Goal: Transaction & Acquisition: Obtain resource

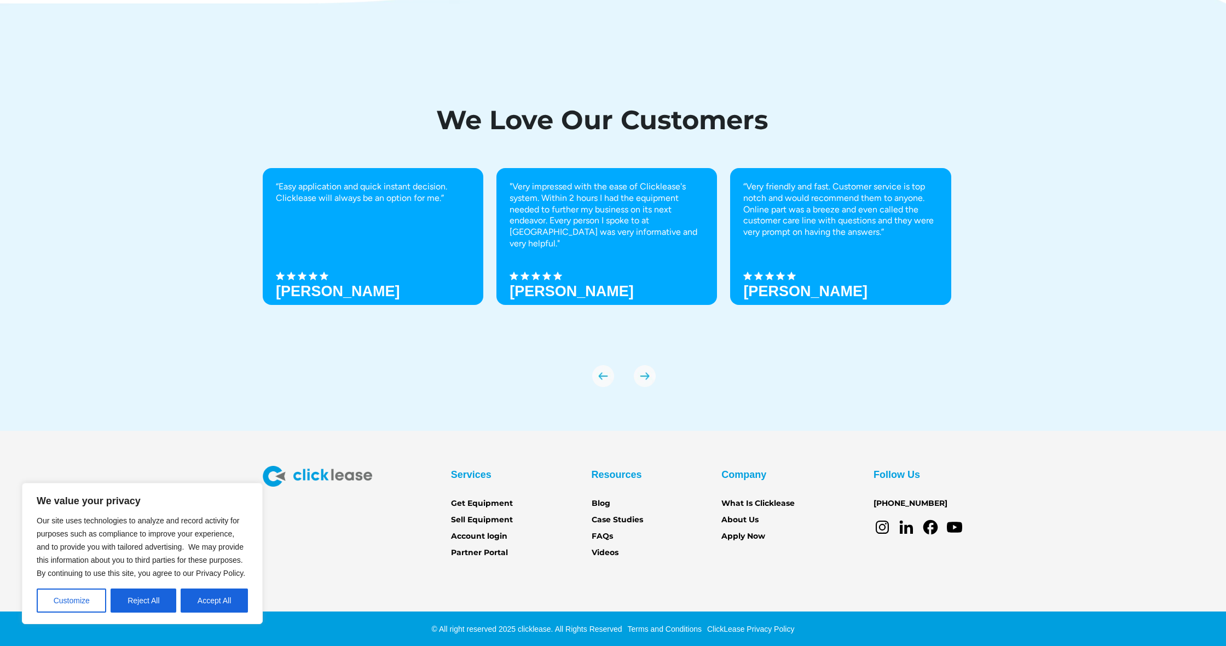
scroll to position [3726, 0]
click at [497, 502] on link "Get Equipment" at bounding box center [482, 504] width 62 height 12
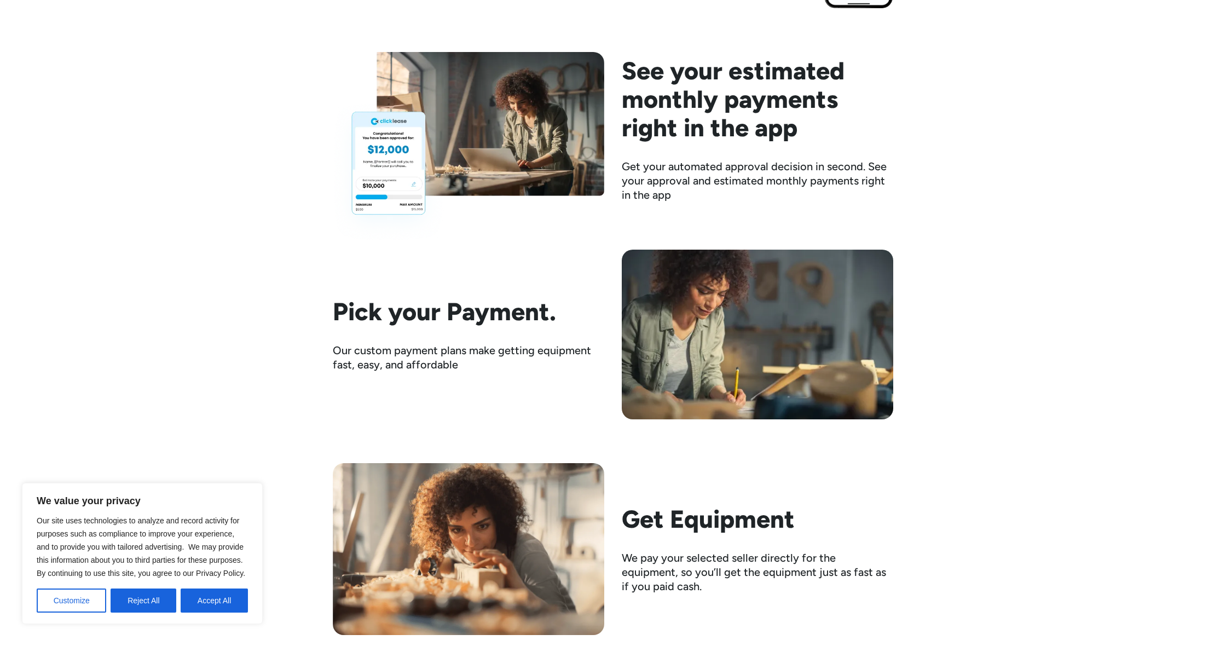
scroll to position [1502, 0]
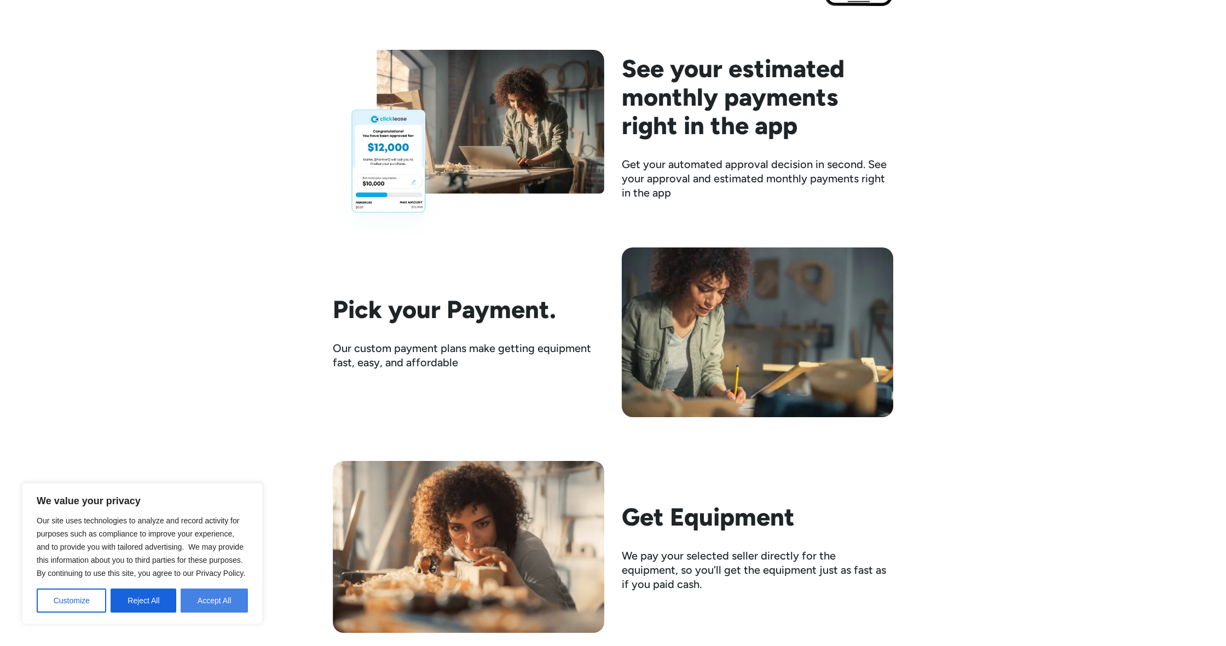
click at [229, 596] on button "Accept All" at bounding box center [214, 601] width 67 height 24
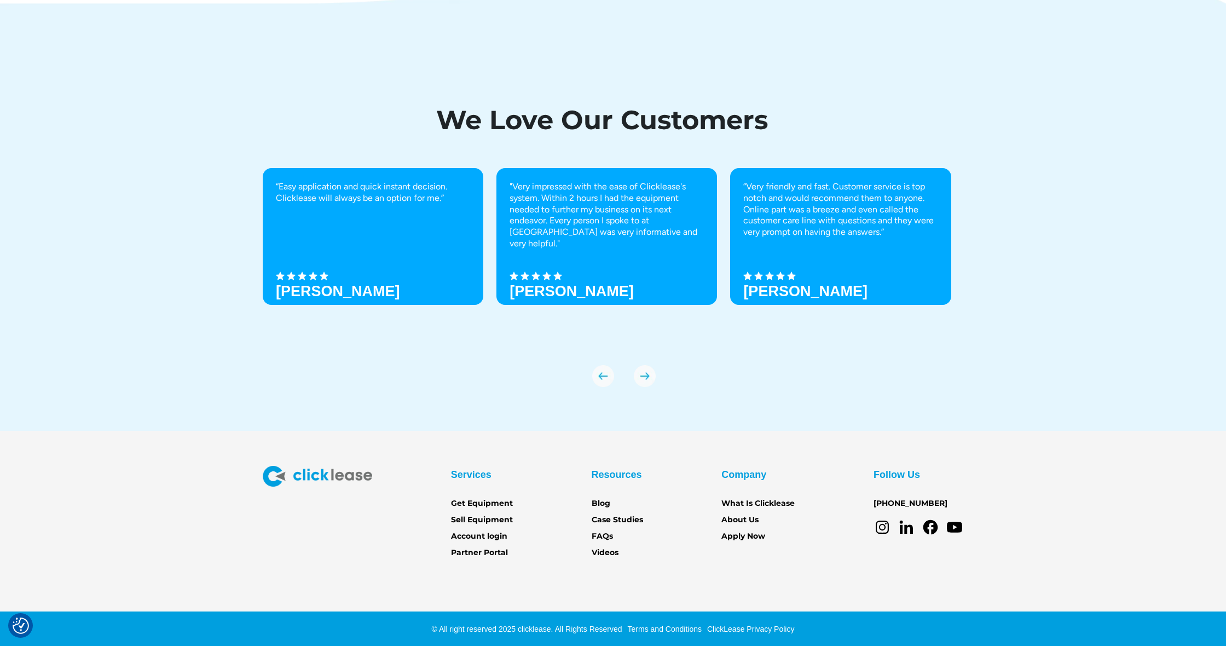
scroll to position [3726, 0]
click at [480, 505] on link "Get Equipment" at bounding box center [482, 504] width 62 height 12
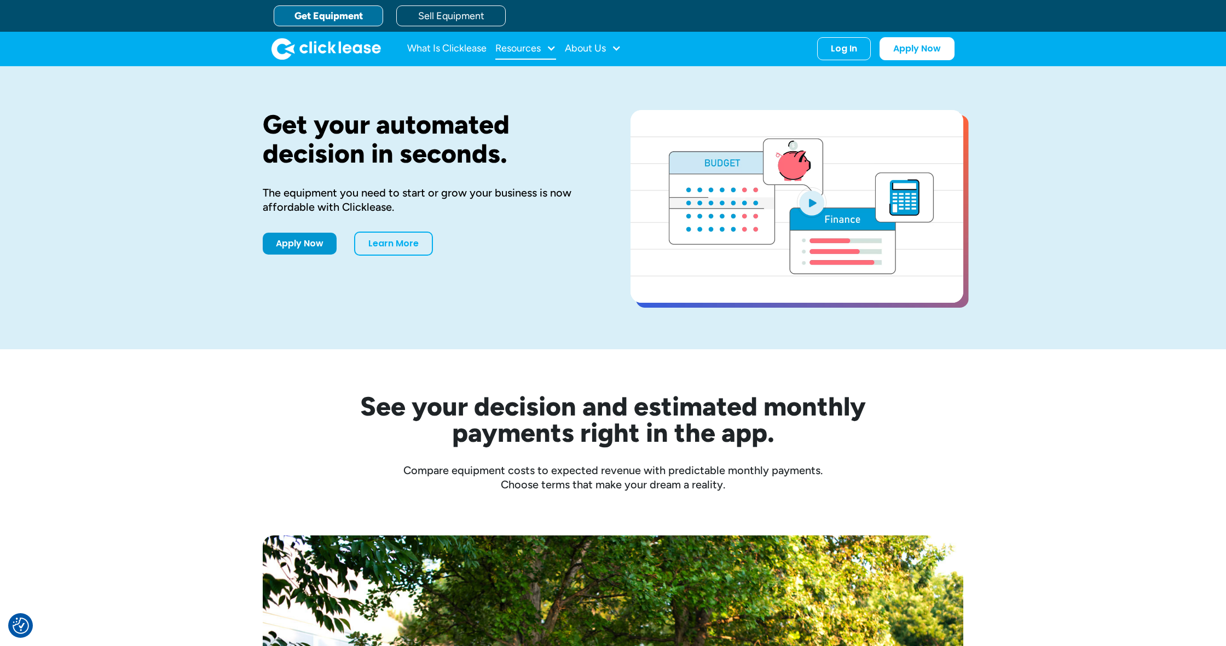
click at [544, 45] on div "Resources" at bounding box center [525, 49] width 61 height 22
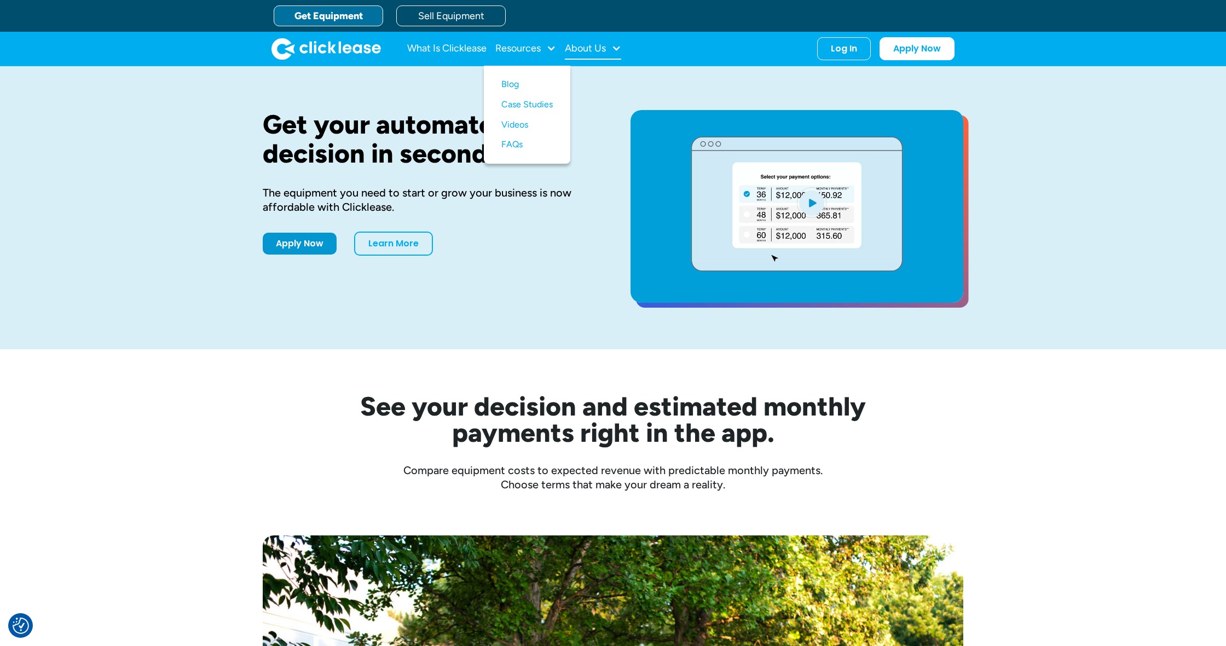
click at [591, 48] on div "About Us" at bounding box center [585, 48] width 41 height 0
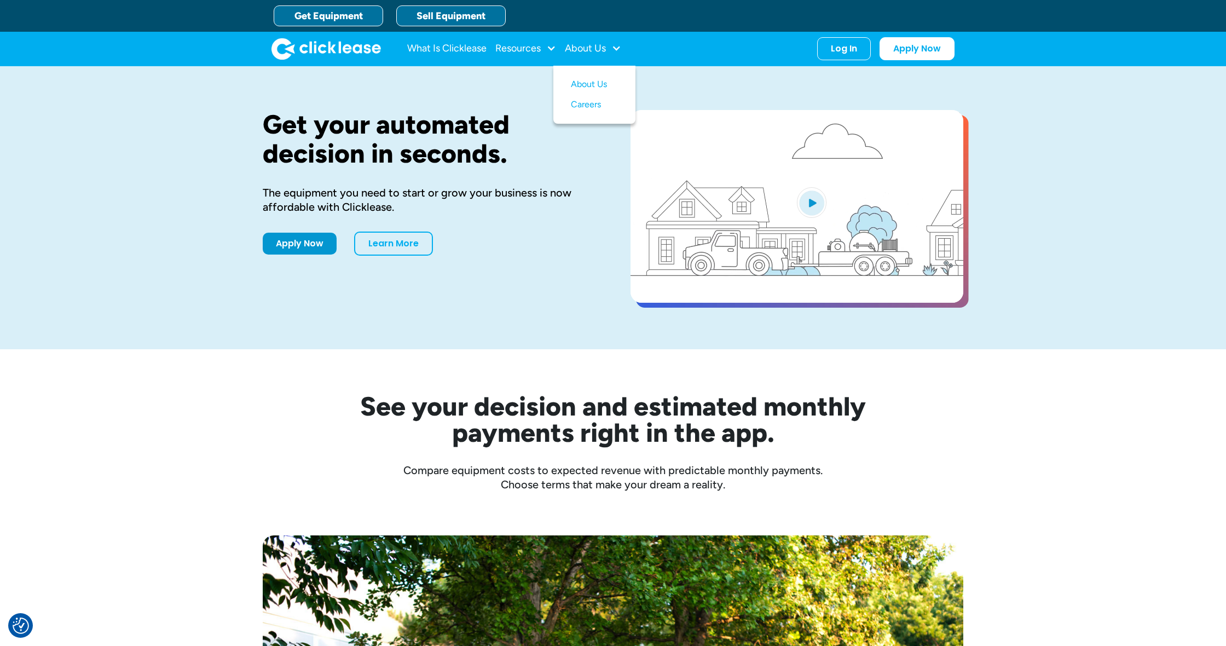
click at [417, 24] on link "Sell Equipment" at bounding box center [450, 15] width 109 height 21
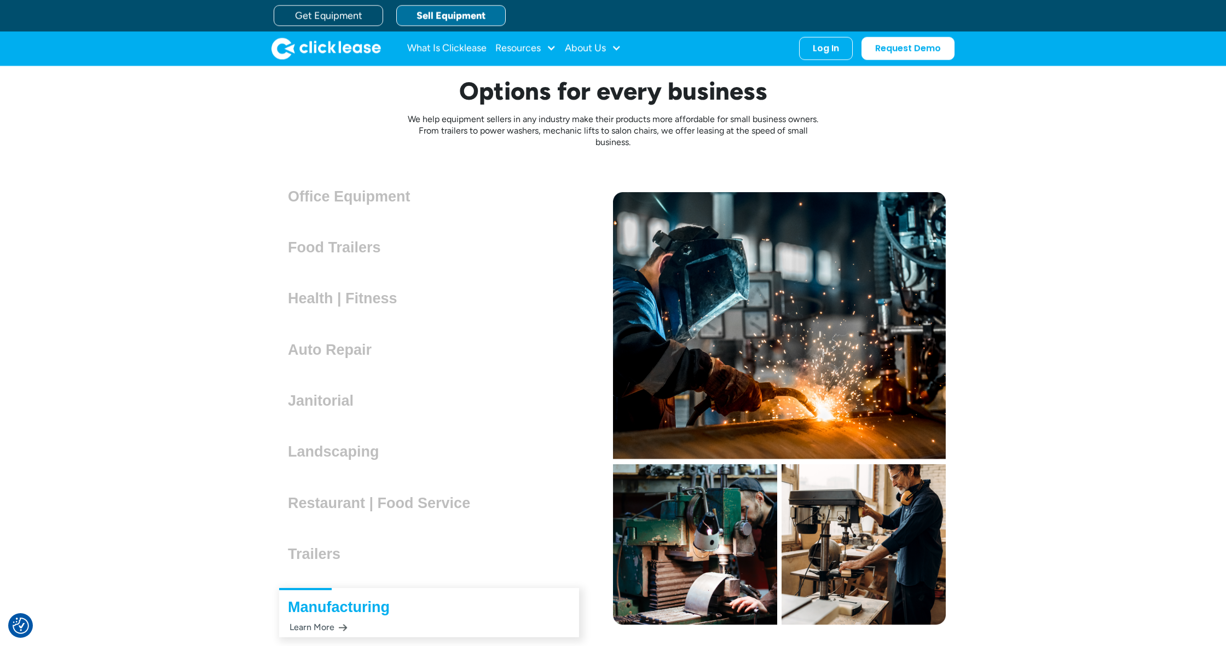
scroll to position [3014, 0]
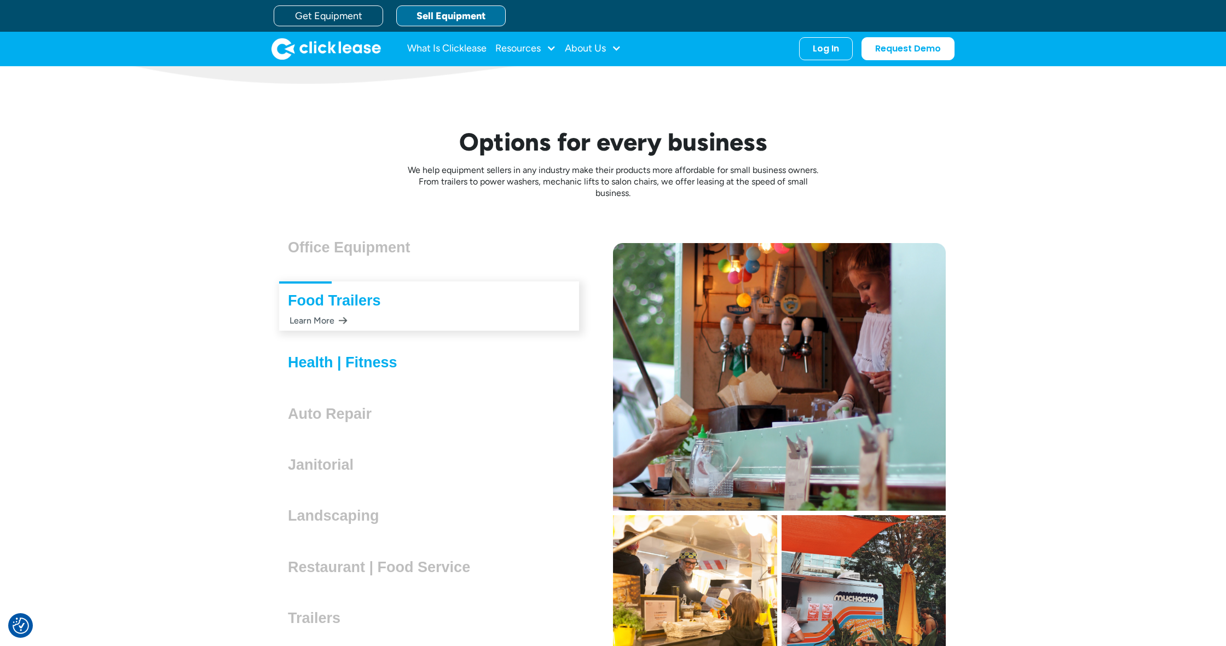
click at [347, 359] on h3 "Health | Fitness" at bounding box center [347, 362] width 118 height 16
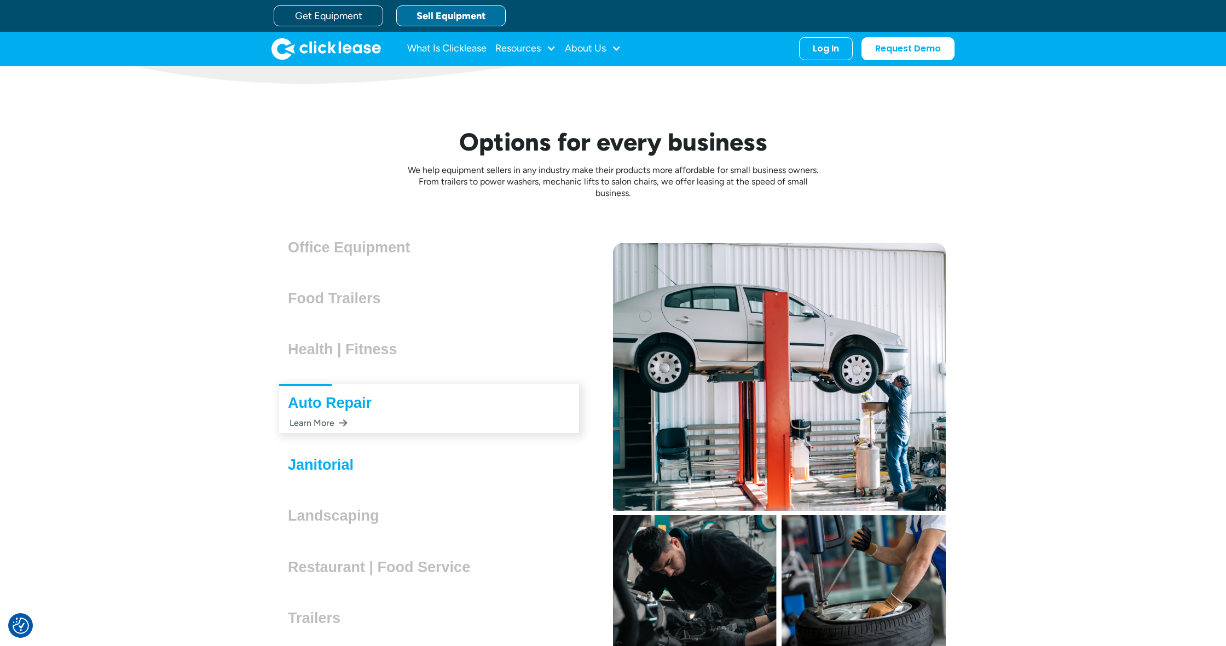
click at [343, 460] on h3 "Janitorial" at bounding box center [325, 465] width 74 height 16
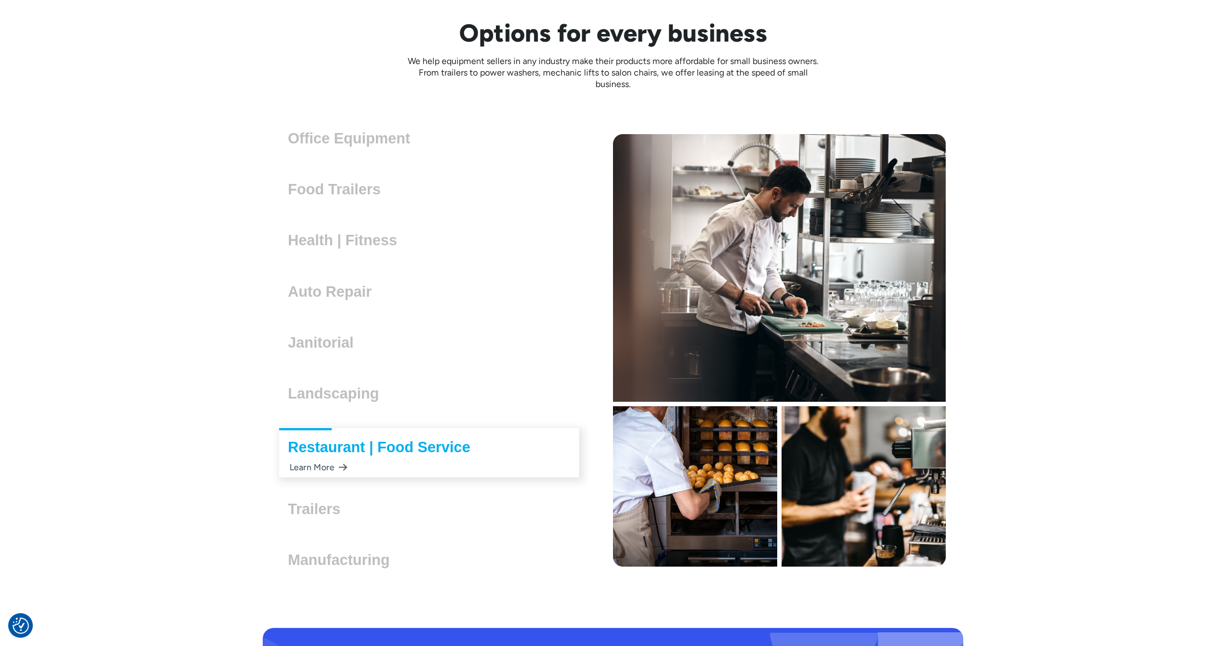
scroll to position [3133, 0]
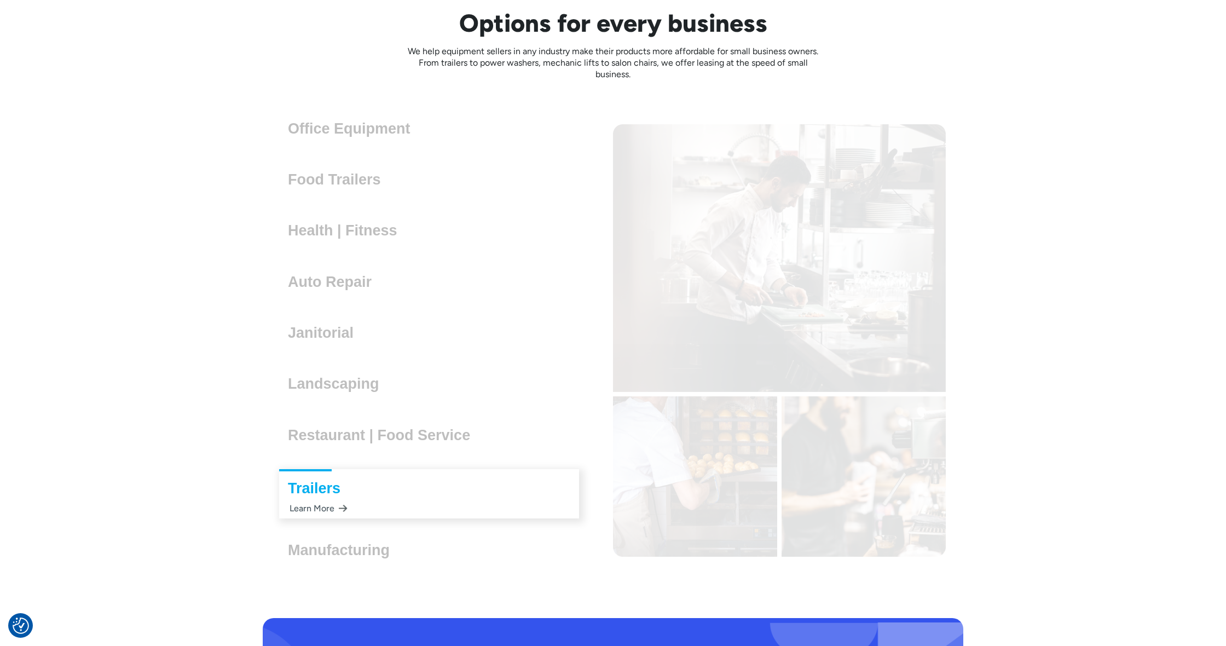
click at [334, 489] on h3 "Trailers" at bounding box center [318, 488] width 61 height 16
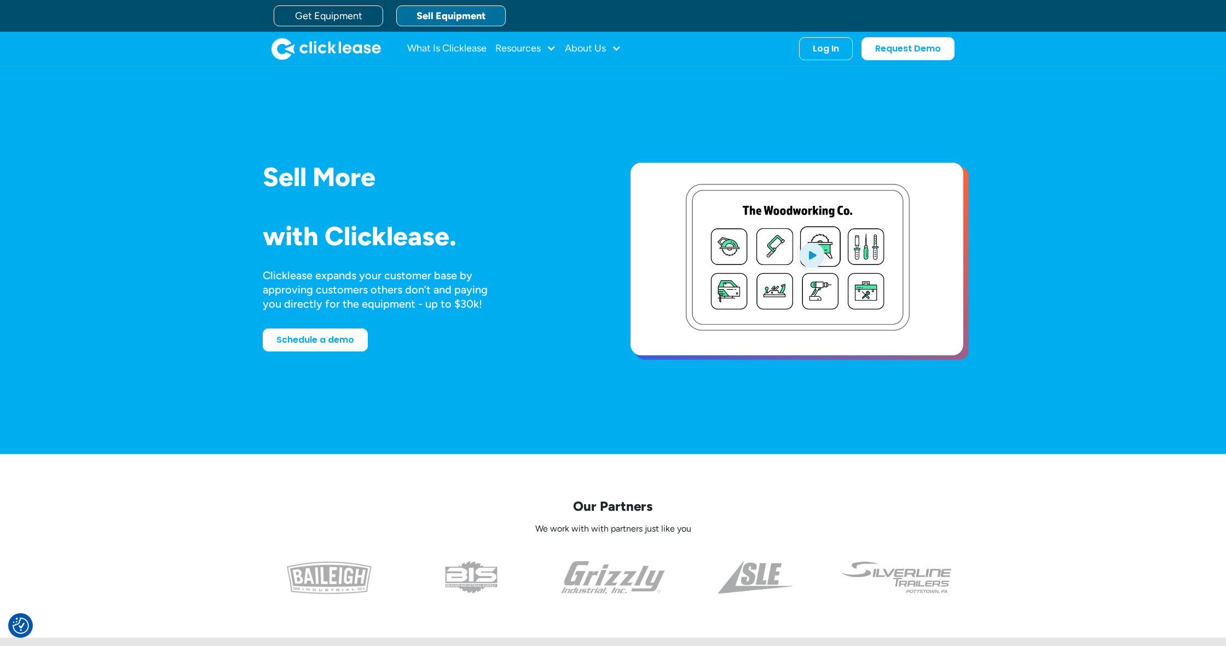
scroll to position [0, 0]
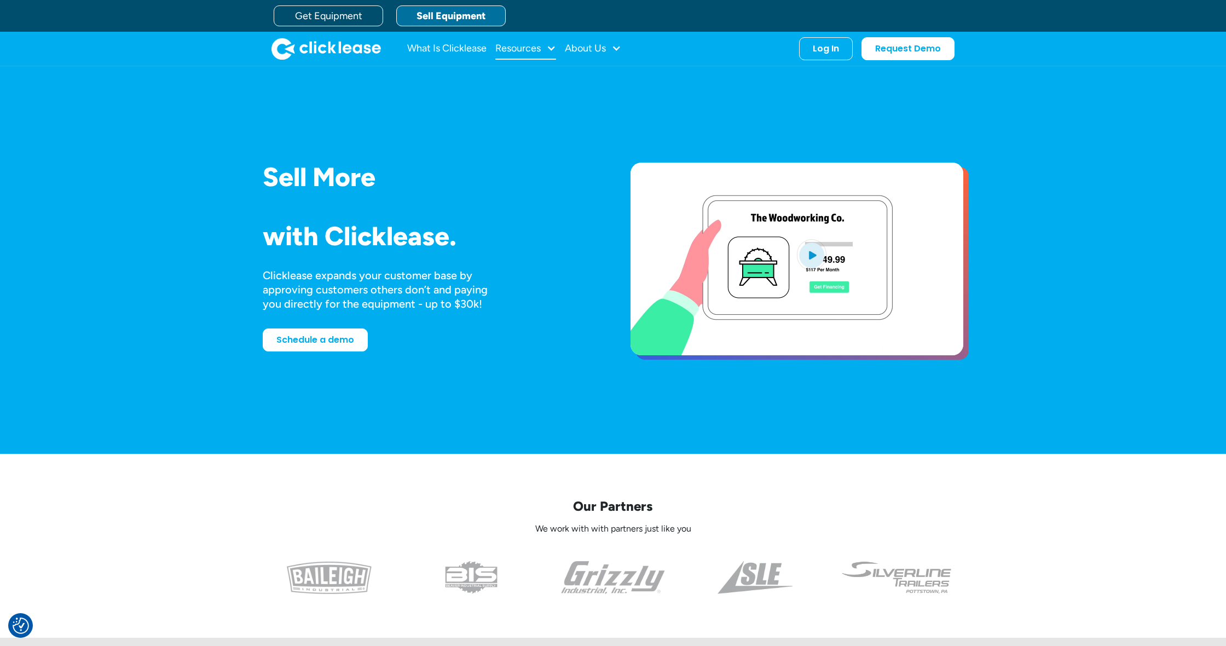
click at [527, 48] on div "Resources" at bounding box center [517, 48] width 45 height 0
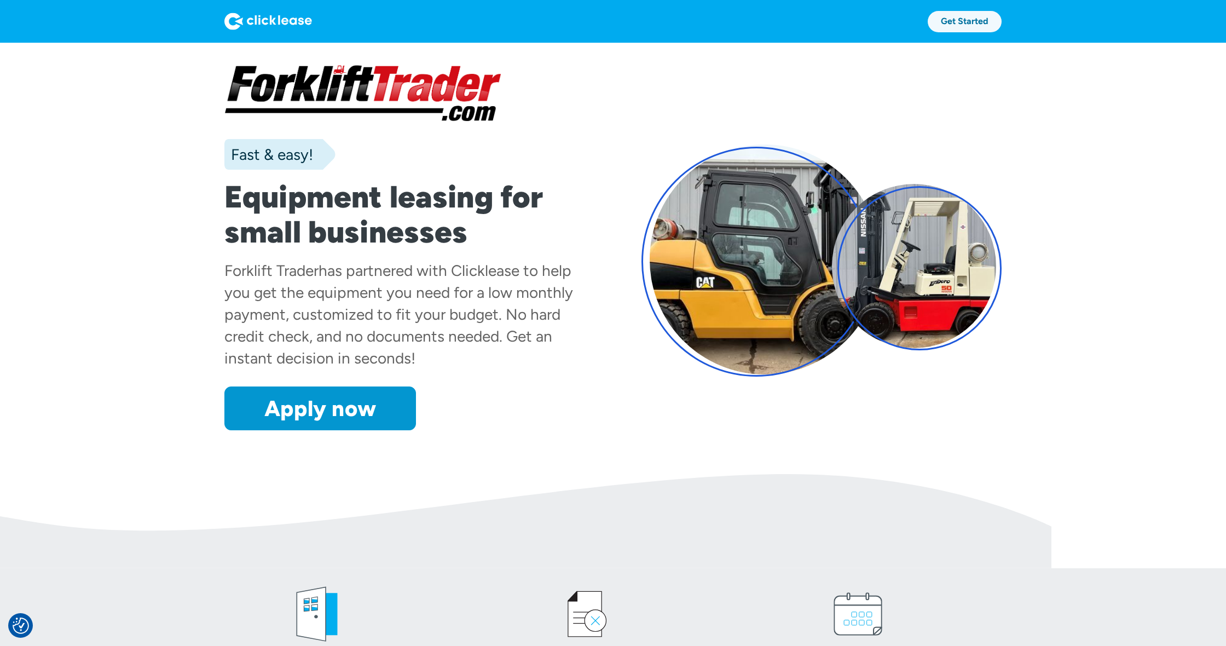
click at [944, 22] on link "Get Started" at bounding box center [965, 21] width 74 height 21
